Goal: Use online tool/utility: Use online tool/utility

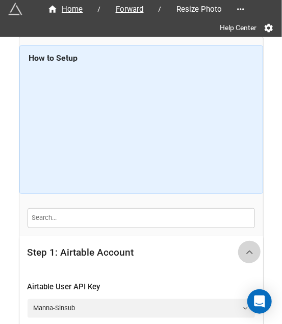
click at [245, 255] on icon at bounding box center [250, 252] width 11 height 11
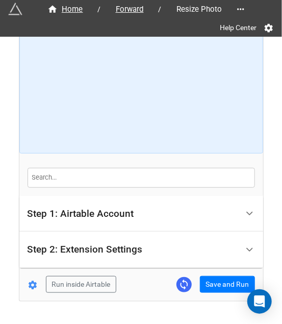
scroll to position [66, 0]
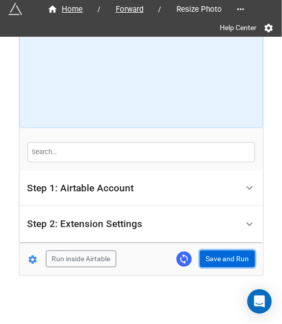
click at [218, 255] on button "Save and Run" at bounding box center [227, 259] width 55 height 17
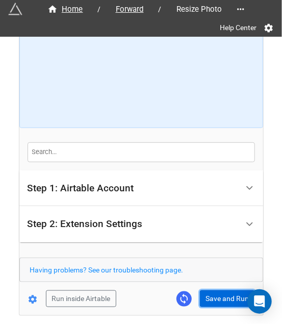
click at [227, 291] on button "Save and Run" at bounding box center [227, 299] width 55 height 17
drag, startPoint x: 216, startPoint y: 295, endPoint x: 244, endPoint y: 277, distance: 34.0
click at [216, 295] on button "Save and Run" at bounding box center [227, 299] width 55 height 17
drag, startPoint x: 207, startPoint y: 295, endPoint x: 250, endPoint y: 302, distance: 43.0
click at [207, 294] on button "Save and Run" at bounding box center [227, 299] width 55 height 17
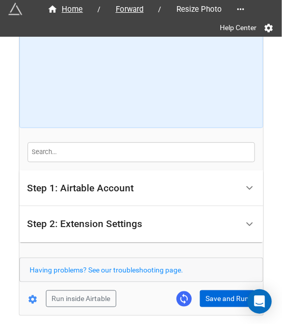
drag, startPoint x: 217, startPoint y: 308, endPoint x: 223, endPoint y: 296, distance: 13.3
click at [217, 308] on div "Home / Forward / Resize Photo Help Center How to Setup Step 1: Airtable Account…" at bounding box center [141, 143] width 244 height 344
click at [230, 291] on button "Save and Run" at bounding box center [227, 299] width 55 height 17
drag, startPoint x: 219, startPoint y: 295, endPoint x: 239, endPoint y: 293, distance: 20.0
click at [219, 295] on button "Save and Run" at bounding box center [227, 299] width 55 height 17
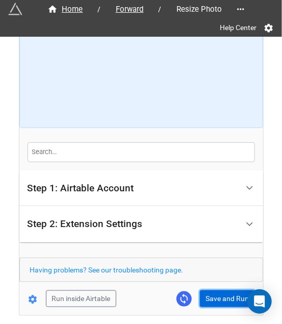
click at [216, 302] on button "Save and Run" at bounding box center [227, 299] width 55 height 17
click at [219, 310] on div "Home / Forward / Resize Photo Help Center How to Setup Step 1: Airtable Account…" at bounding box center [141, 143] width 244 height 344
click at [226, 295] on button "Save and Run" at bounding box center [227, 299] width 55 height 17
click at [224, 308] on div "Home / Forward / Resize Photo Help Center How to Setup Step 1: Airtable Account…" at bounding box center [141, 143] width 244 height 344
click at [225, 302] on button "Save and Run" at bounding box center [227, 299] width 55 height 17
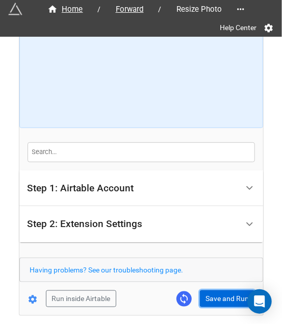
click at [205, 300] on button "Save and Run" at bounding box center [227, 299] width 55 height 17
click at [238, 302] on button "Save and Run" at bounding box center [227, 299] width 55 height 17
click at [224, 295] on button "Save and Run" at bounding box center [227, 299] width 55 height 17
click at [222, 294] on button "Save and Run" at bounding box center [227, 299] width 55 height 17
click at [209, 309] on div "Home / Forward / Resize Photo Help Center How to Setup Step 1: Airtable Account…" at bounding box center [141, 143] width 244 height 344
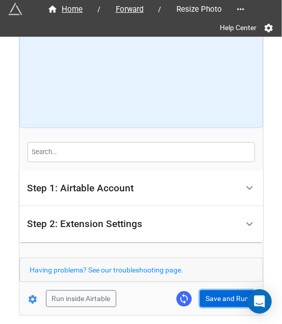
click at [217, 292] on button "Save and Run" at bounding box center [227, 299] width 55 height 17
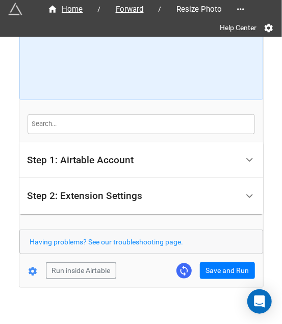
scroll to position [106, 0]
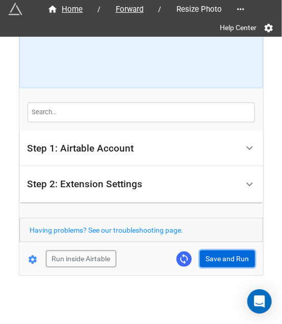
click at [225, 261] on button "Save and Run" at bounding box center [227, 259] width 55 height 17
click at [224, 261] on button "Save and Run" at bounding box center [227, 259] width 55 height 17
click at [224, 257] on button "Save and Run" at bounding box center [227, 259] width 55 height 17
click at [212, 259] on button "Save and Run" at bounding box center [227, 259] width 55 height 17
click at [205, 261] on button "Save and Run" at bounding box center [227, 259] width 55 height 17
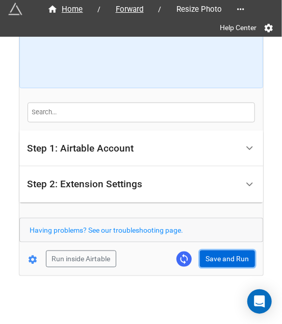
click at [212, 254] on button "Save and Run" at bounding box center [227, 259] width 55 height 17
click at [205, 255] on button "Save and Run" at bounding box center [227, 259] width 55 height 17
click at [219, 264] on button "Save and Run" at bounding box center [227, 259] width 55 height 17
drag, startPoint x: 234, startPoint y: 251, endPoint x: 229, endPoint y: 259, distance: 9.9
click at [234, 251] on button "Save and Run" at bounding box center [227, 259] width 55 height 17
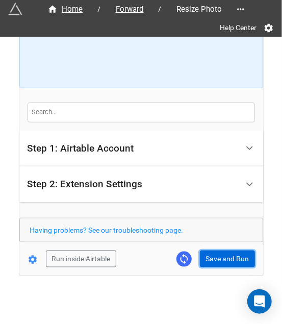
click at [228, 261] on button "Save and Run" at bounding box center [227, 259] width 55 height 17
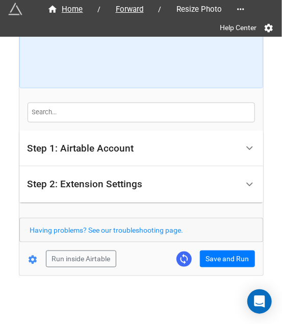
click at [231, 266] on div "Home / Forward / Resize Photo Help Center How to Setup Step 1: Airtable Account…" at bounding box center [141, 104] width 244 height 344
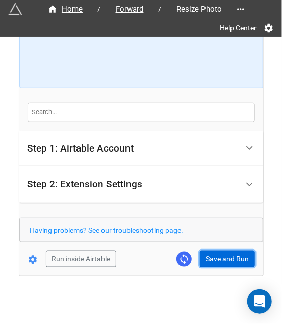
click at [231, 258] on button "Save and Run" at bounding box center [227, 259] width 55 height 17
click at [217, 256] on button "Save and Run" at bounding box center [227, 259] width 55 height 17
click at [219, 257] on button "Save and Run" at bounding box center [227, 259] width 55 height 17
drag, startPoint x: 205, startPoint y: 257, endPoint x: 210, endPoint y: 256, distance: 5.6
click at [205, 257] on button "Save and Run" at bounding box center [227, 259] width 55 height 17
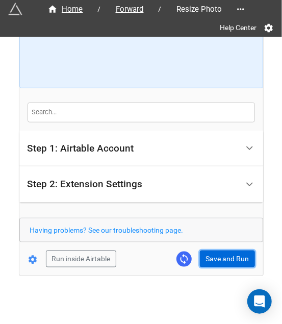
drag, startPoint x: 221, startPoint y: 255, endPoint x: 262, endPoint y: 260, distance: 41.2
click at [221, 255] on button "Save and Run" at bounding box center [227, 259] width 55 height 17
drag, startPoint x: 224, startPoint y: 259, endPoint x: 265, endPoint y: 258, distance: 40.4
click at [225, 258] on button "Save and Run" at bounding box center [227, 259] width 55 height 17
click at [234, 254] on button "Save and Run" at bounding box center [227, 259] width 55 height 17
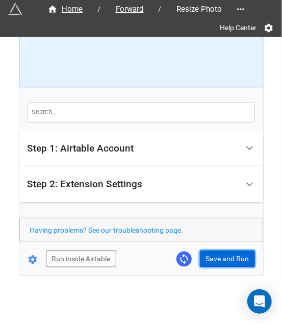
click at [223, 262] on button "Save and Run" at bounding box center [227, 259] width 55 height 17
click at [204, 254] on button "Save and Run" at bounding box center [227, 259] width 55 height 17
click at [200, 264] on button "Save and Run" at bounding box center [227, 259] width 55 height 17
click at [215, 258] on button "Save and Run" at bounding box center [227, 259] width 55 height 17
drag, startPoint x: 224, startPoint y: 256, endPoint x: 229, endPoint y: 256, distance: 5.6
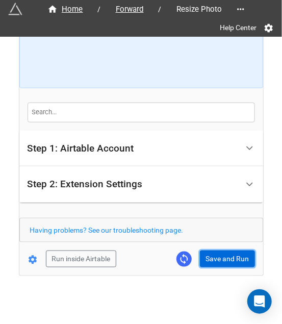
click at [224, 256] on button "Save and Run" at bounding box center [227, 259] width 55 height 17
click at [211, 257] on button "Save and Run" at bounding box center [227, 259] width 55 height 17
click at [222, 252] on button "Save and Run" at bounding box center [227, 259] width 55 height 17
drag, startPoint x: 220, startPoint y: 252, endPoint x: 251, endPoint y: 256, distance: 31.4
click at [220, 252] on button "Save and Run" at bounding box center [227, 259] width 55 height 17
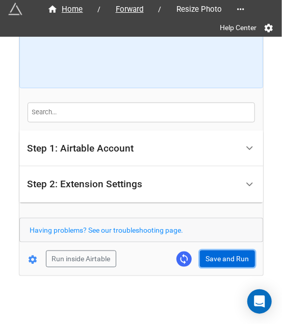
click at [218, 264] on button "Save and Run" at bounding box center [227, 259] width 55 height 17
click at [232, 254] on button "Save and Run" at bounding box center [227, 259] width 55 height 17
click at [220, 251] on button "Save and Run" at bounding box center [227, 259] width 55 height 17
click at [229, 252] on button "Save and Run" at bounding box center [227, 259] width 55 height 17
click at [223, 252] on button "Save and Run" at bounding box center [227, 259] width 55 height 17
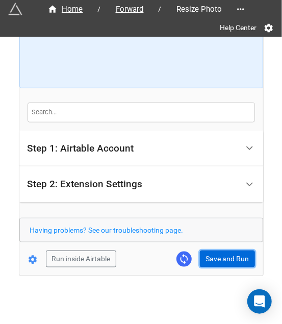
click at [204, 259] on button "Save and Run" at bounding box center [227, 259] width 55 height 17
click at [231, 252] on button "Save and Run" at bounding box center [227, 259] width 55 height 17
